Goal: Task Accomplishment & Management: Use online tool/utility

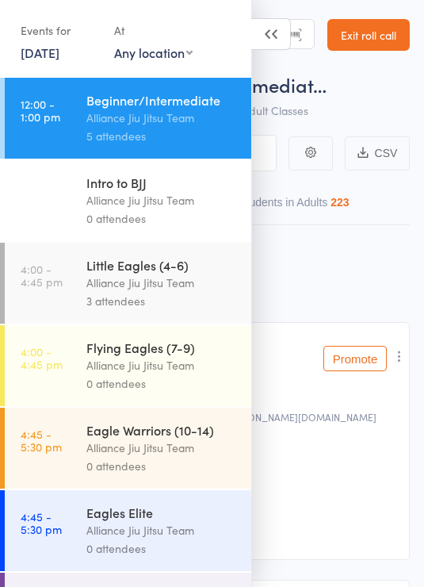
click at [199, 278] on div "Alliance Jiu Jitsu Team" at bounding box center [161, 282] width 151 height 18
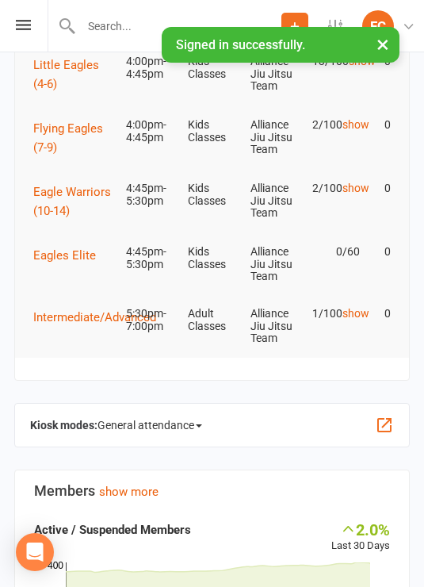
scroll to position [117, 0]
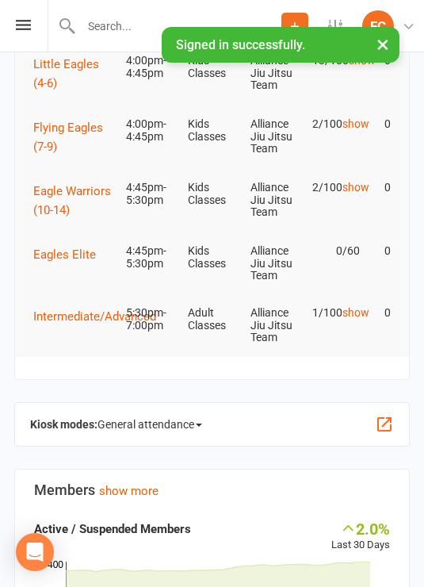
click at [198, 426] on span "General attendance" at bounding box center [149, 423] width 105 height 25
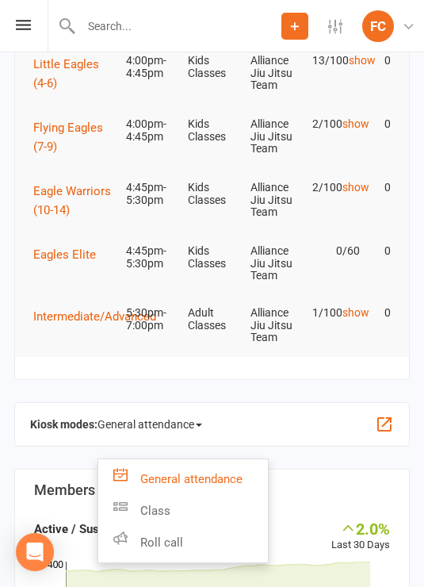
click at [218, 543] on link "Roll call" at bounding box center [183, 542] width 170 height 32
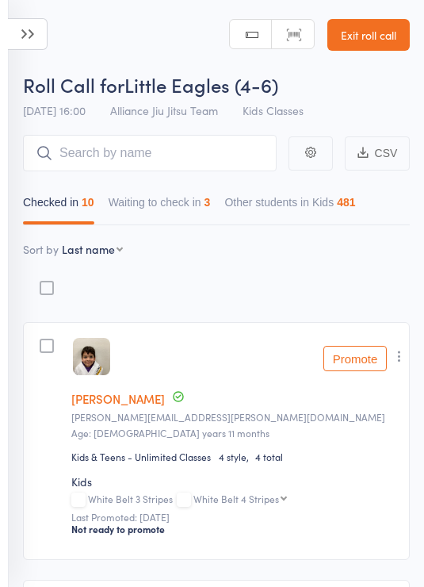
click at [211, 202] on div "3" at bounding box center [207, 202] width 6 height 13
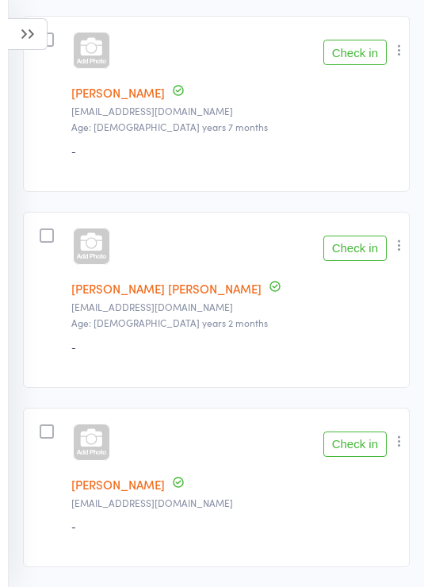
scroll to position [331, 0]
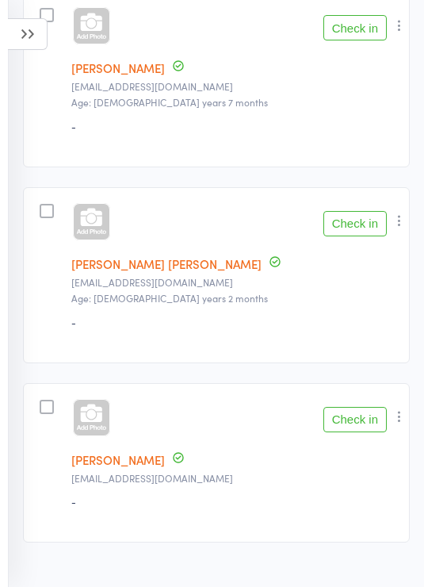
click at [42, 36] on icon at bounding box center [28, 34] width 40 height 32
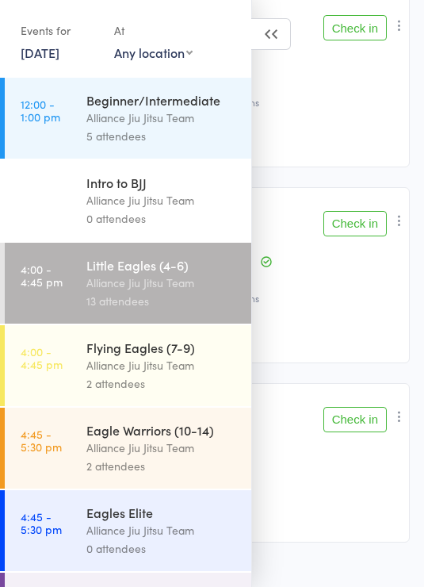
click at [194, 372] on div "Alliance Jiu Jitsu Team" at bounding box center [161, 365] width 151 height 18
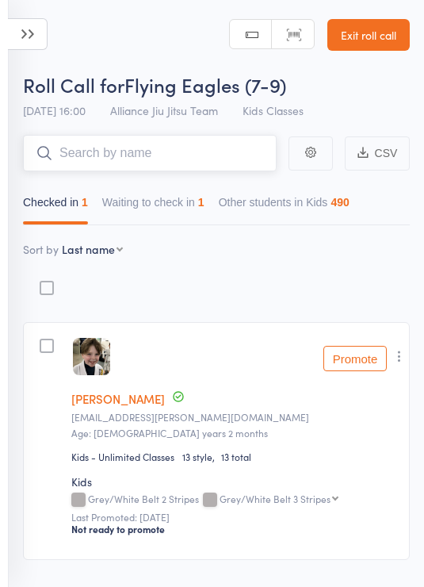
click at [204, 201] on div "1" at bounding box center [201, 202] width 6 height 13
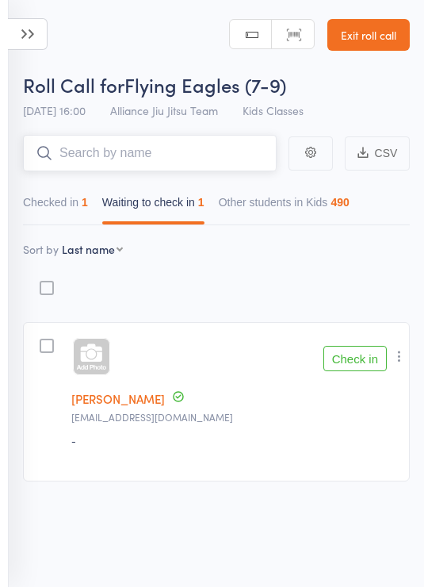
click at [71, 204] on button "Checked in 1" at bounding box center [55, 206] width 65 height 36
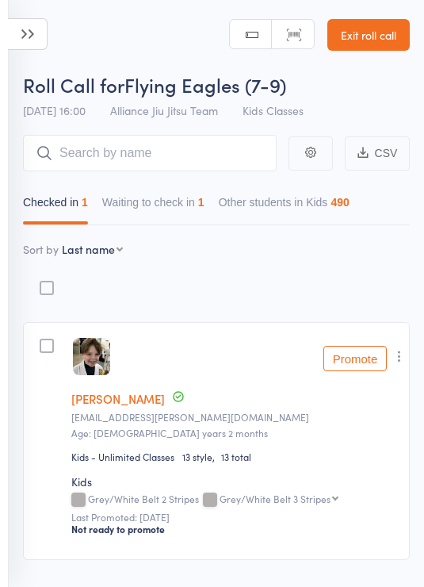
click at [38, 36] on icon at bounding box center [28, 34] width 40 height 32
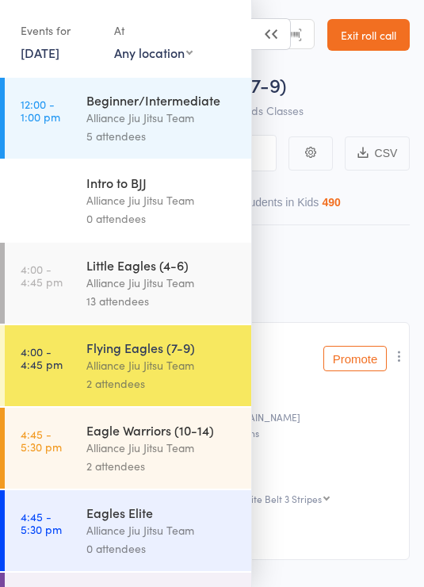
click at [198, 451] on div "Alliance Jiu Jitsu Team" at bounding box center [161, 447] width 151 height 18
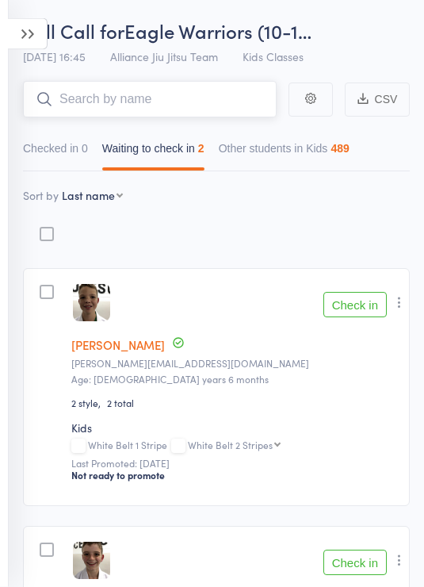
scroll to position [54, 0]
click at [38, 40] on icon at bounding box center [28, 34] width 40 height 32
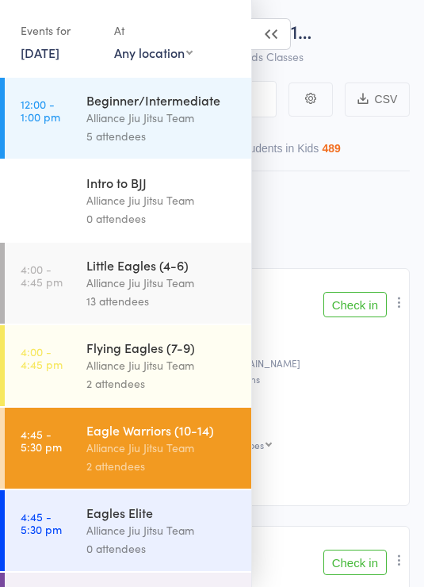
click at [197, 285] on div "Alliance Jiu Jitsu Team" at bounding box center [161, 282] width 151 height 18
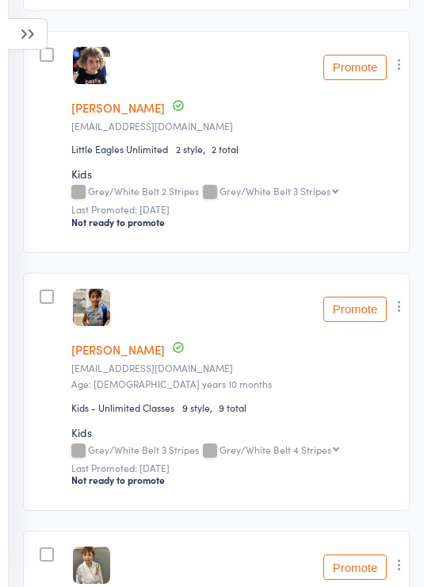
scroll to position [808, 0]
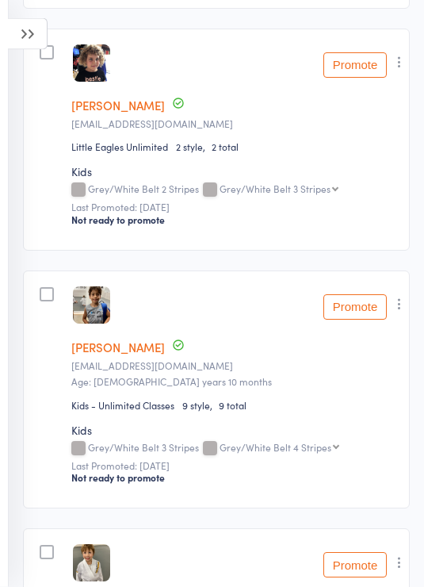
click at [399, 311] on icon "button" at bounding box center [400, 304] width 16 height 16
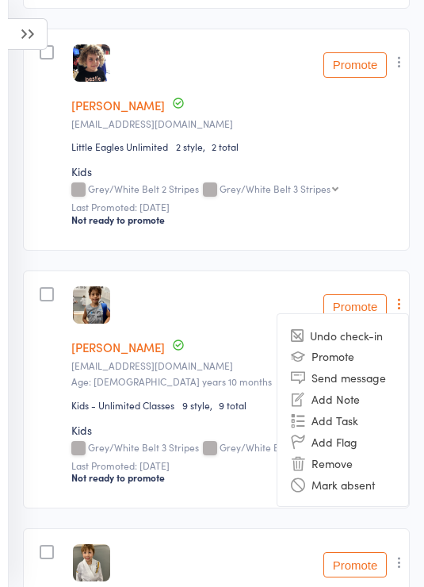
click at [347, 469] on li "Remove" at bounding box center [342, 462] width 131 height 21
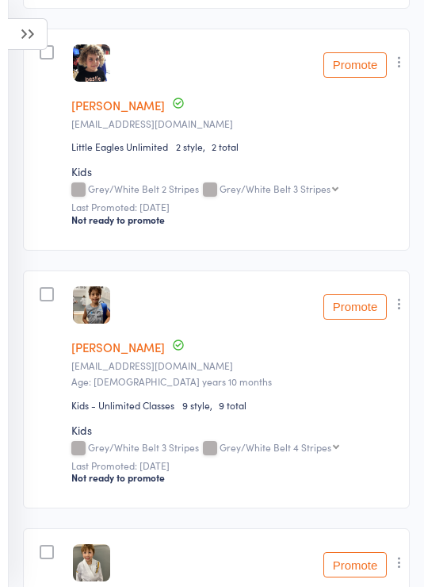
scroll to position [834, 0]
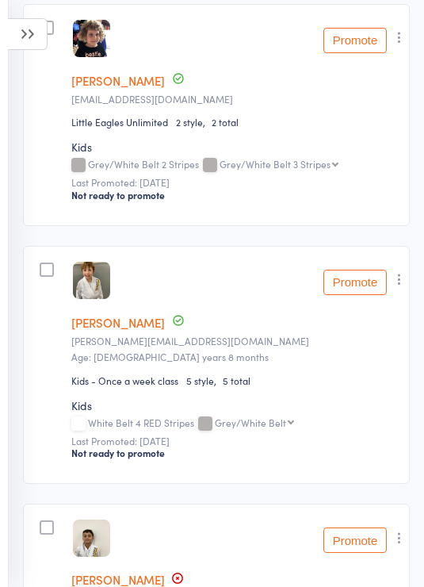
click at [41, 33] on icon at bounding box center [28, 34] width 40 height 32
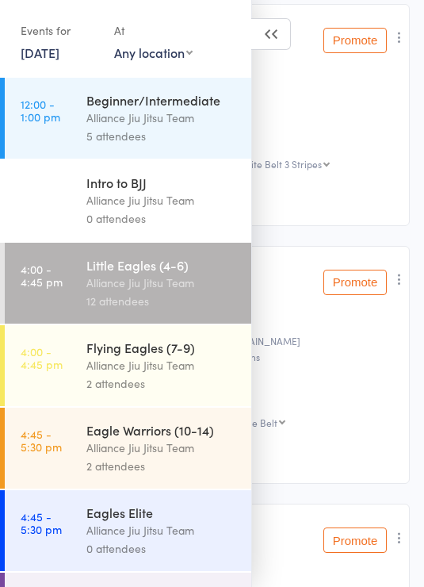
click at [179, 368] on div "Alliance Jiu Jitsu Team" at bounding box center [161, 365] width 151 height 18
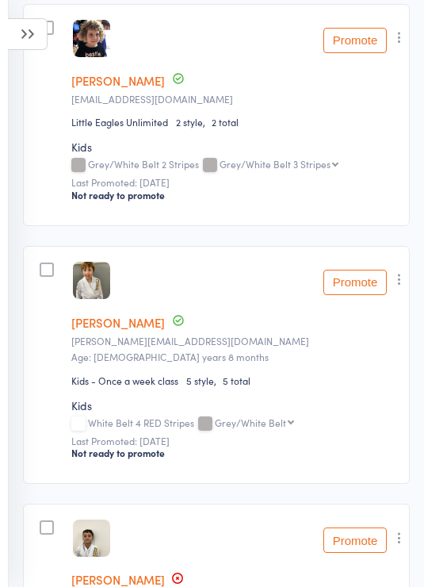
scroll to position [11, 0]
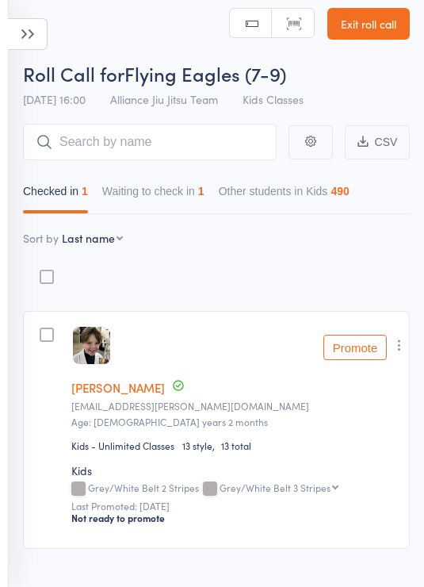
click at [230, 143] on input "search" at bounding box center [150, 142] width 254 height 36
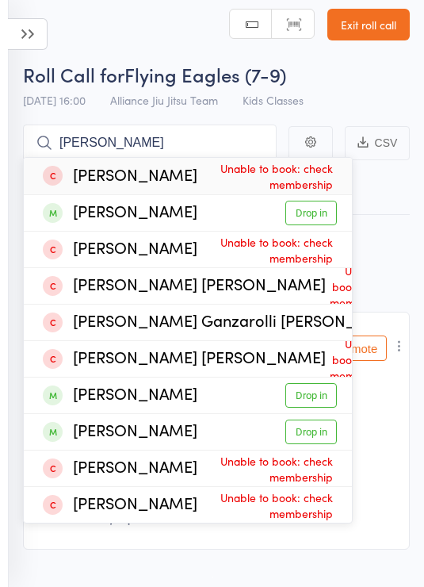
type input "Rafael"
click at [331, 216] on link "Drop in" at bounding box center [311, 213] width 52 height 25
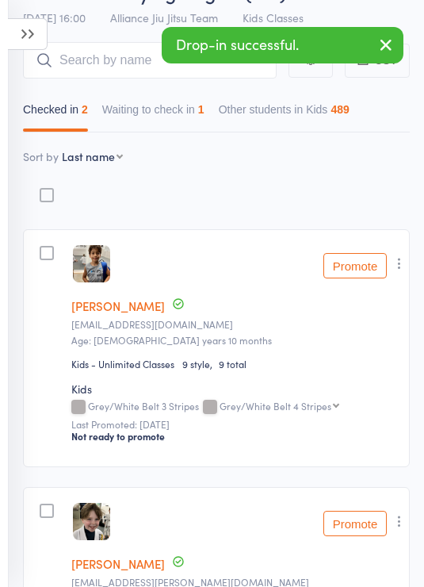
scroll to position [90, 0]
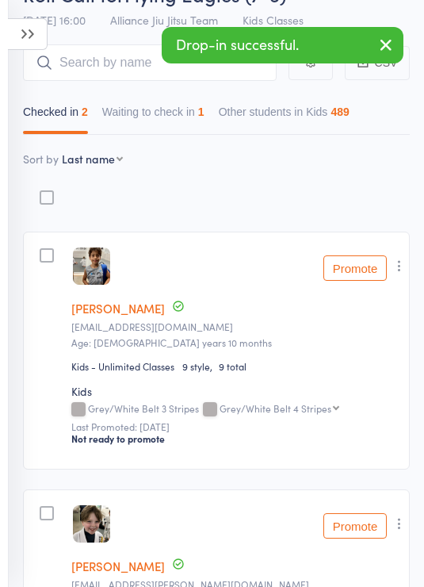
click at [190, 114] on button "Waiting to check in 1" at bounding box center [153, 115] width 102 height 36
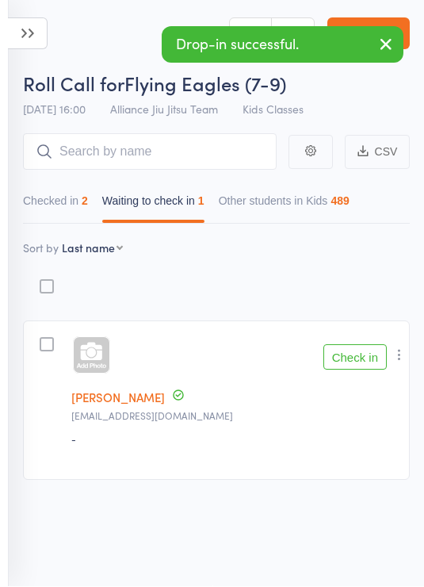
scroll to position [11, 0]
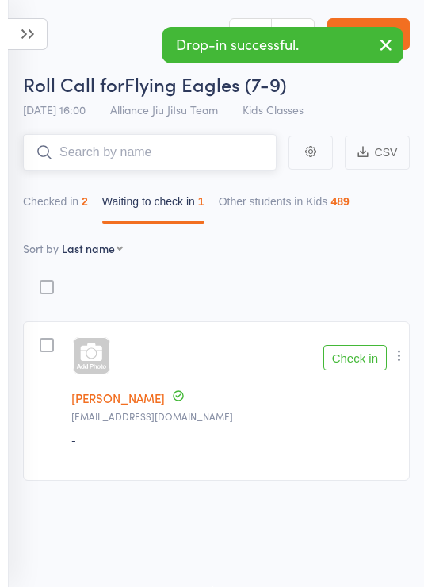
click at [89, 136] on input "search" at bounding box center [150, 152] width 254 height 36
click at [88, 197] on div "2" at bounding box center [85, 201] width 6 height 13
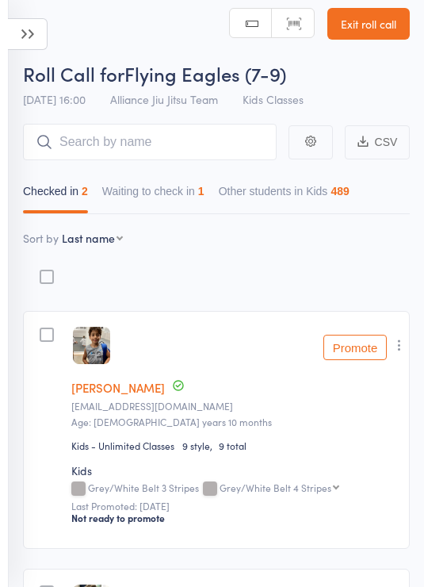
click at [32, 39] on icon at bounding box center [28, 34] width 40 height 32
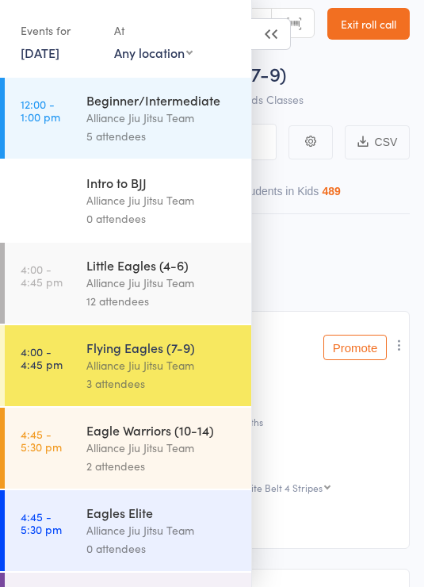
click at [170, 438] on div "Eagle Warriors (10-14)" at bounding box center [161, 429] width 151 height 17
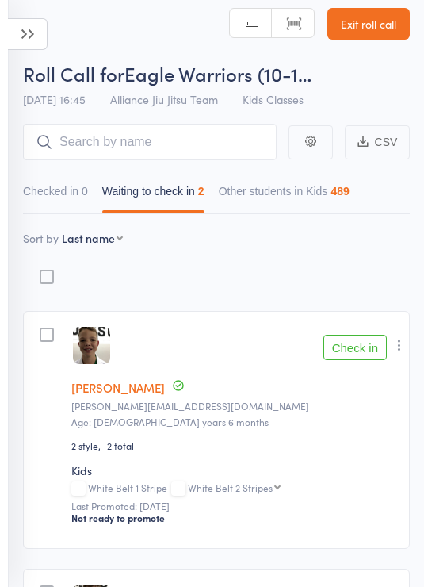
click at [47, 39] on icon at bounding box center [28, 34] width 40 height 32
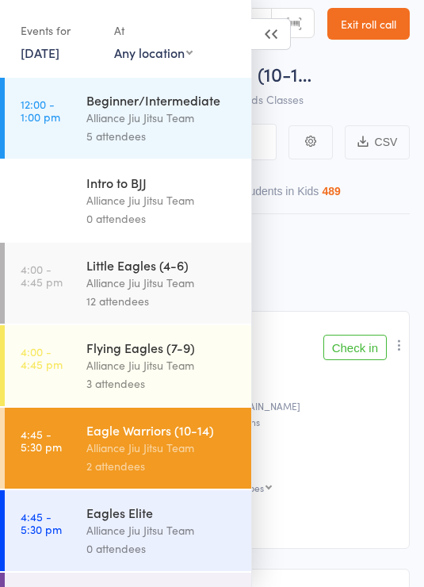
click at [194, 271] on div "Little Eagles (4-6)" at bounding box center [161, 264] width 151 height 17
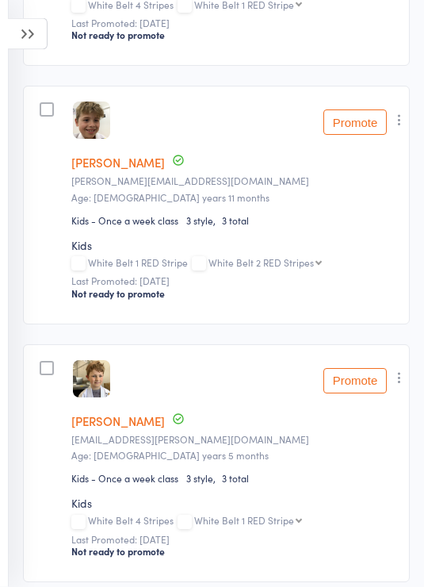
scroll to position [2075, 0]
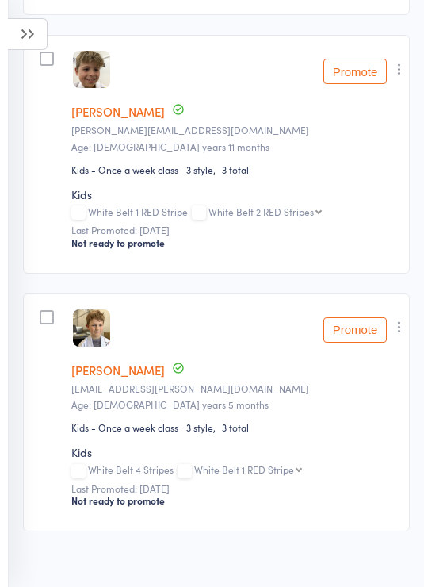
click at [407, 334] on icon "button" at bounding box center [400, 327] width 16 height 16
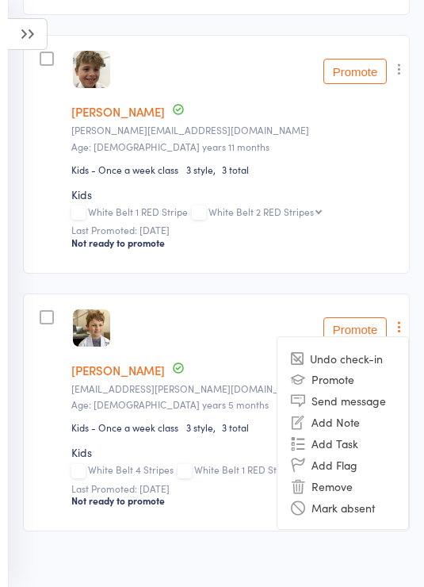
click at [350, 496] on li "Remove" at bounding box center [342, 485] width 131 height 21
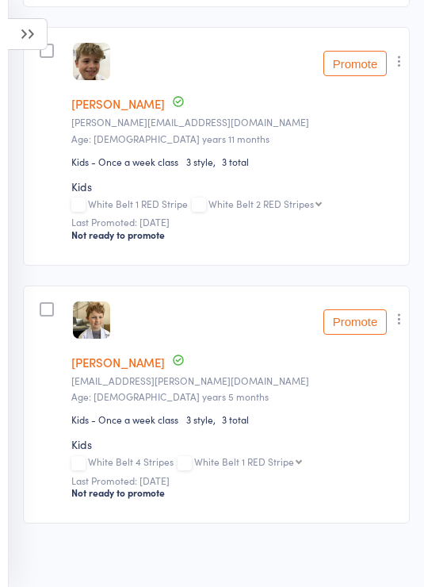
scroll to position [1840, 0]
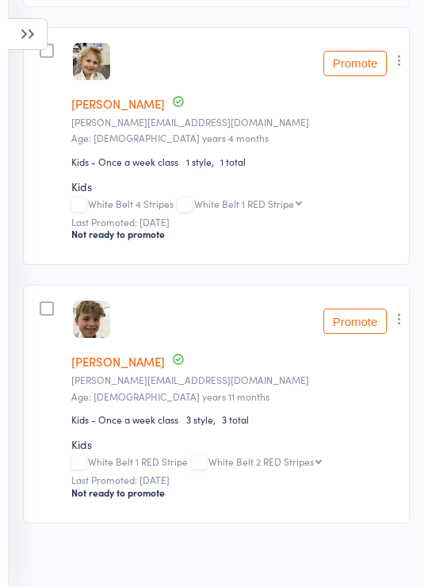
click at [23, 38] on icon at bounding box center [28, 34] width 40 height 32
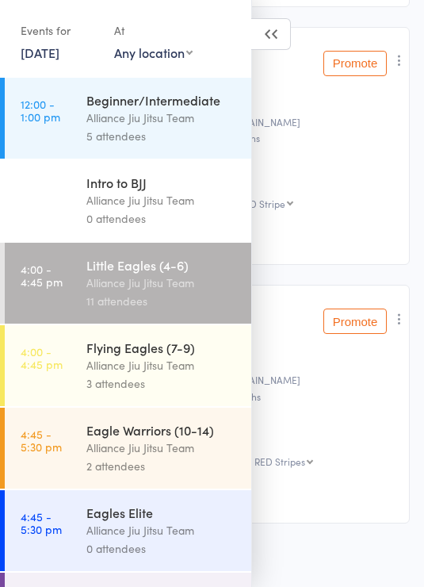
click at [205, 371] on div "Alliance Jiu Jitsu Team" at bounding box center [161, 365] width 151 height 18
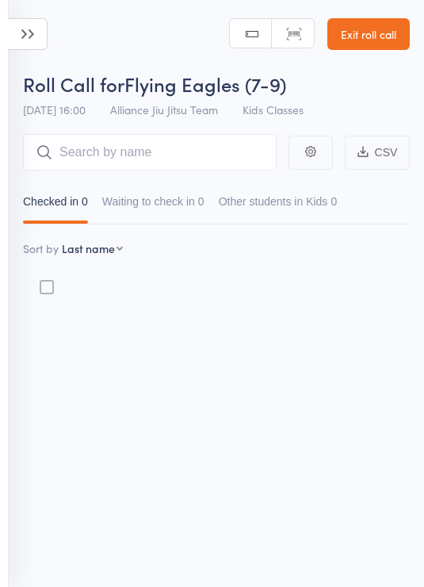
scroll to position [11, 0]
click at [205, 137] on input "search" at bounding box center [150, 152] width 254 height 36
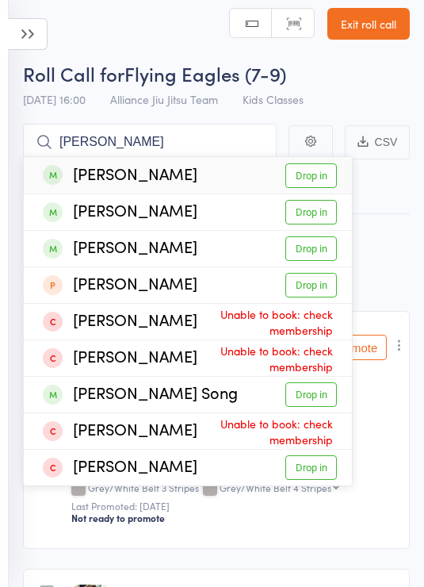
type input "Louis s"
click at [310, 176] on link "Drop in" at bounding box center [311, 175] width 52 height 25
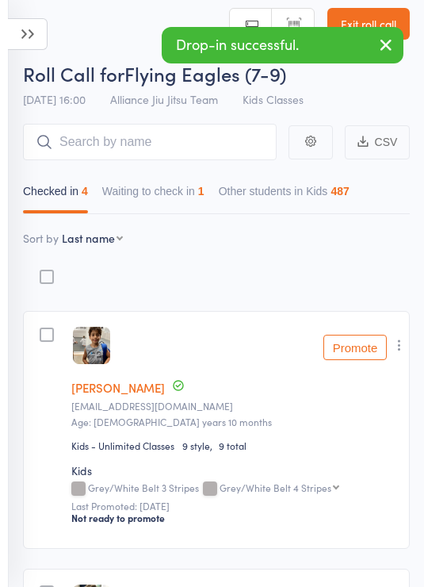
click at [37, 33] on icon at bounding box center [28, 34] width 40 height 32
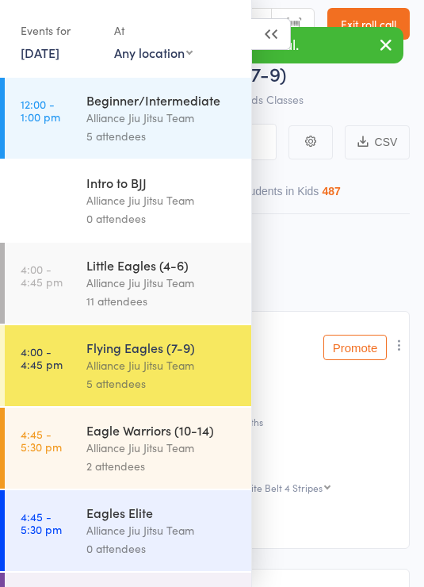
click at [219, 287] on div "Alliance Jiu Jitsu Team" at bounding box center [161, 282] width 151 height 18
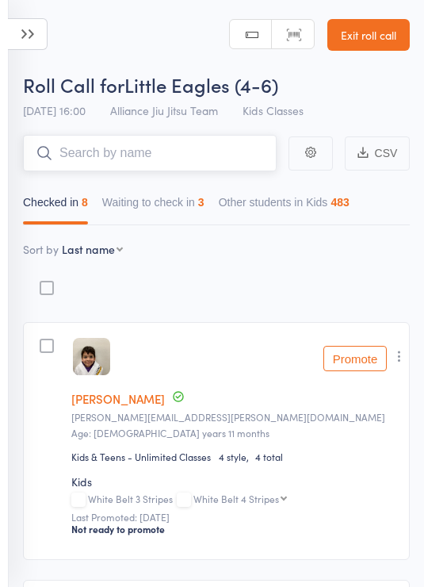
click at [204, 216] on button "Waiting to check in 3" at bounding box center [153, 206] width 102 height 36
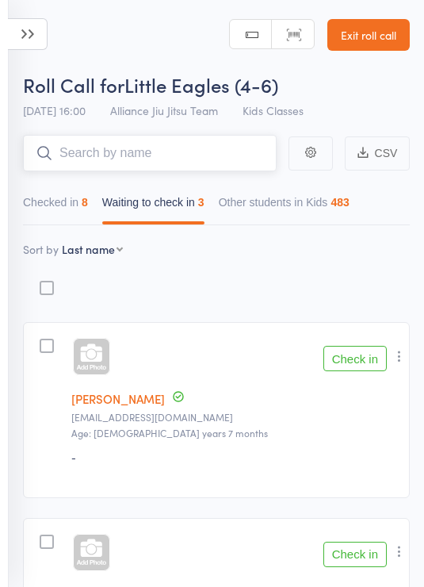
click at [83, 204] on button "Checked in 8" at bounding box center [55, 206] width 65 height 36
